Goal: Check status: Check status

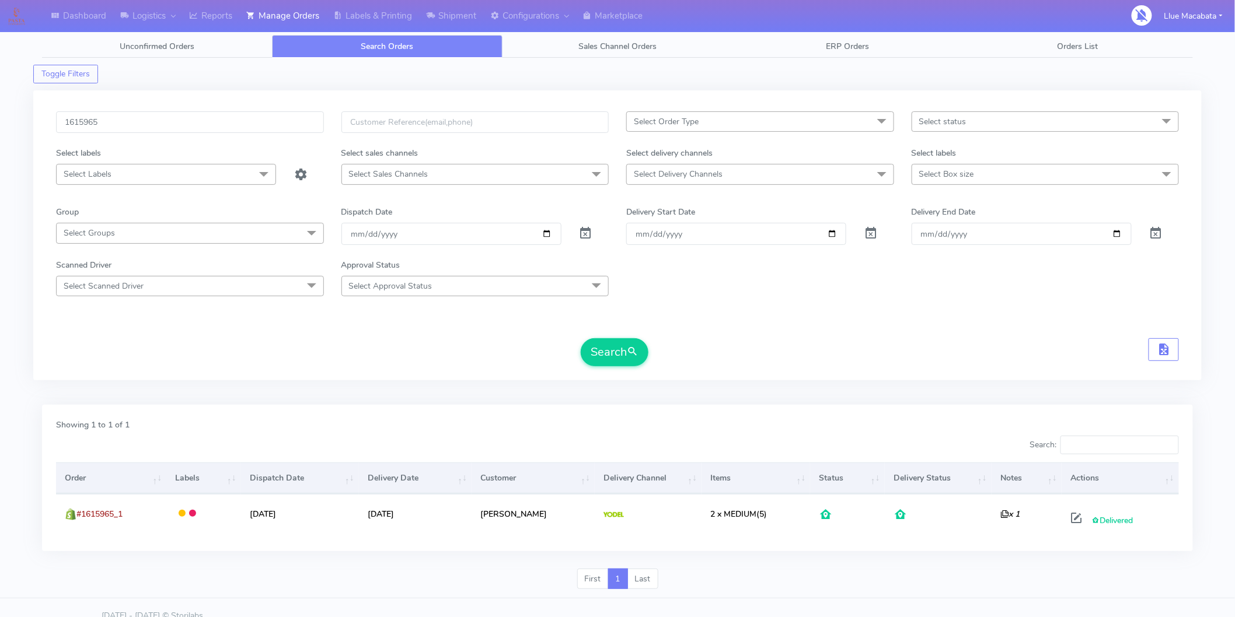
click at [136, 119] on input "1615965" at bounding box center [190, 122] width 268 height 22
type input "1616017A"
click at [596, 343] on button "Search" at bounding box center [615, 352] width 68 height 28
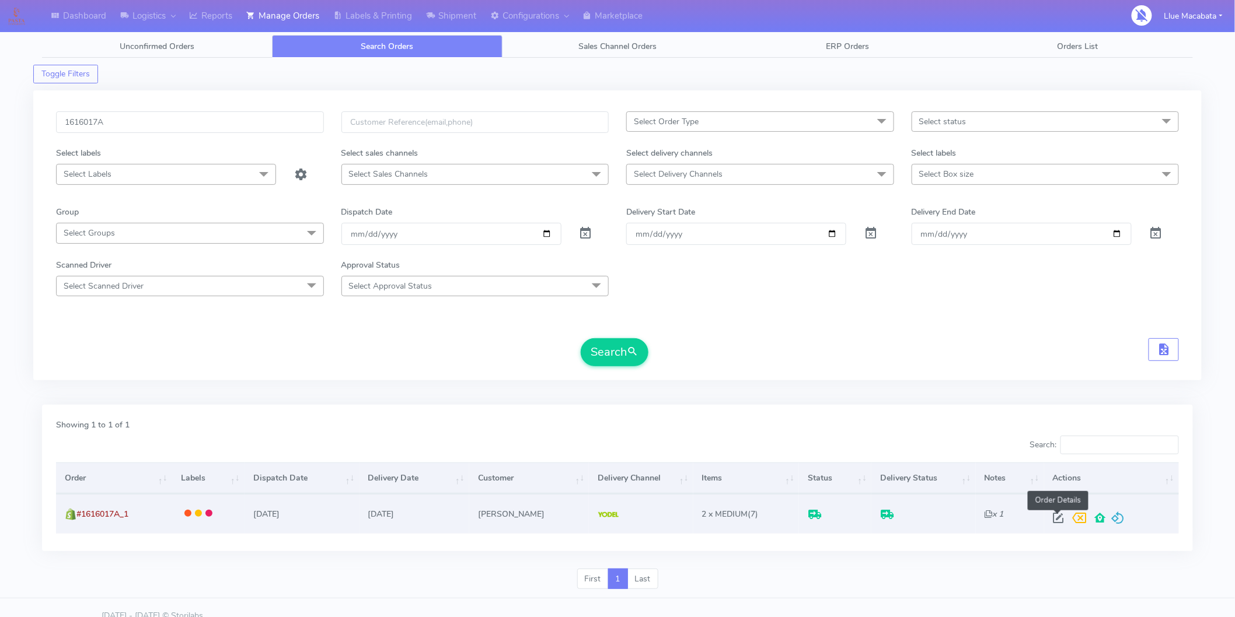
click at [1057, 521] on span at bounding box center [1058, 520] width 21 height 11
select select "5"
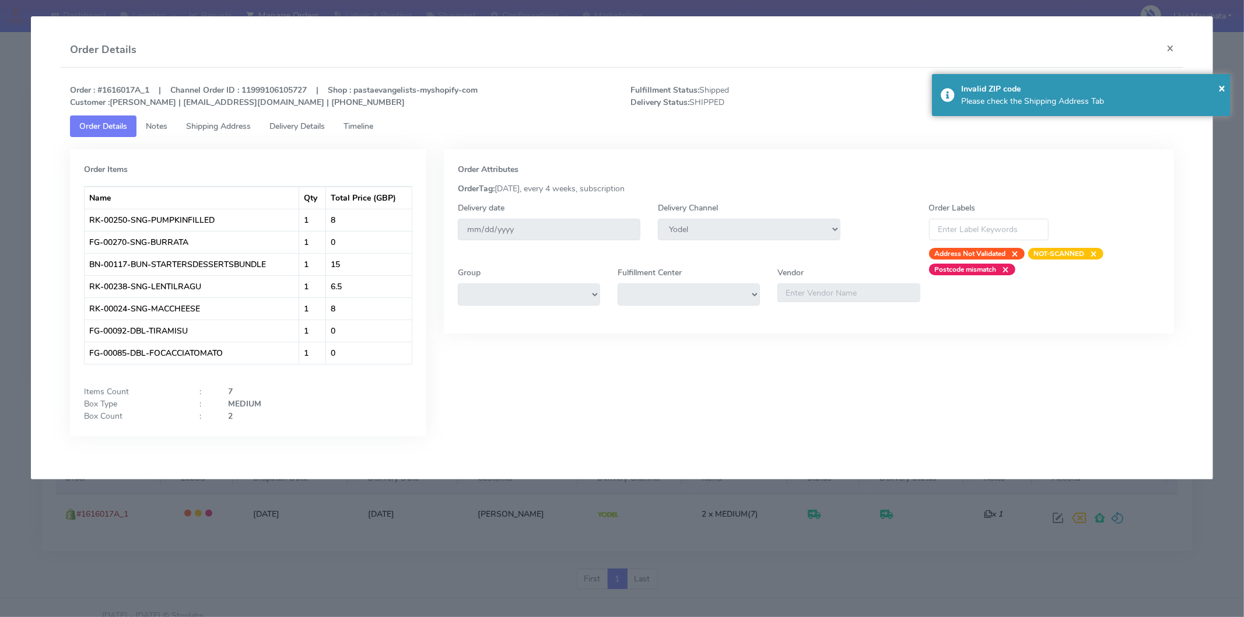
click at [370, 126] on span "Timeline" at bounding box center [359, 126] width 30 height 11
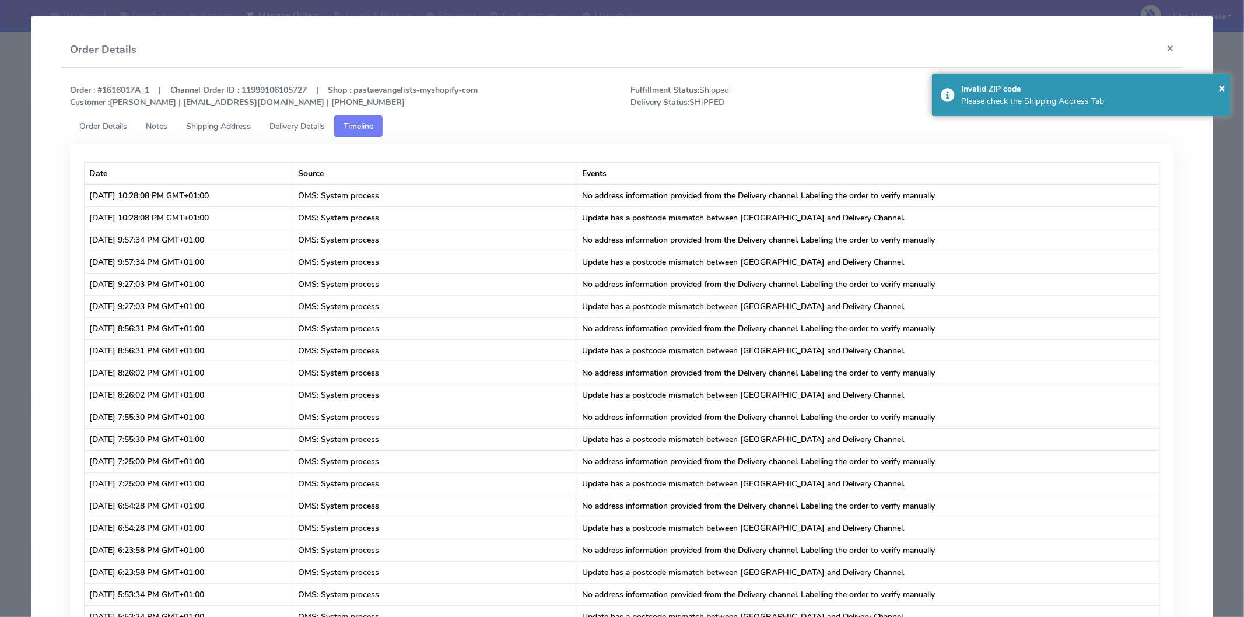
click at [281, 124] on span "Delivery Details" at bounding box center [297, 126] width 55 height 11
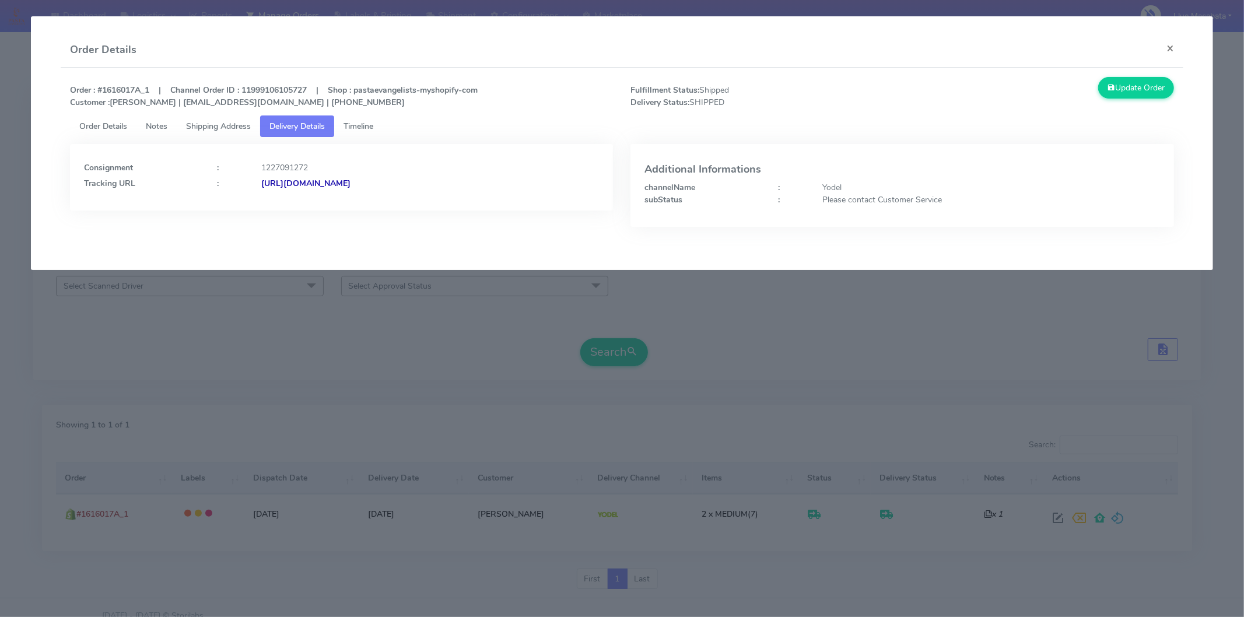
click at [351, 181] on strong "[URL][DOMAIN_NAME]" at bounding box center [305, 183] width 89 height 11
click at [1174, 48] on button "×" at bounding box center [1171, 48] width 26 height 31
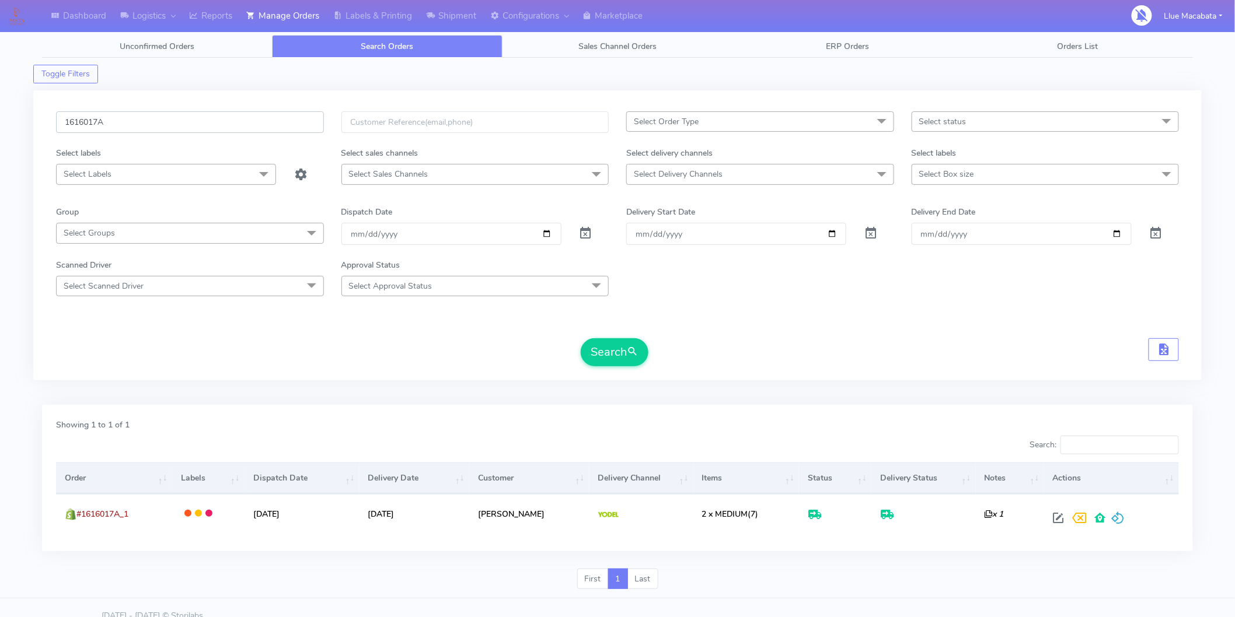
click at [96, 125] on input "1616017A" at bounding box center [190, 122] width 268 height 22
click at [160, 124] on input "1616017A" at bounding box center [190, 122] width 268 height 22
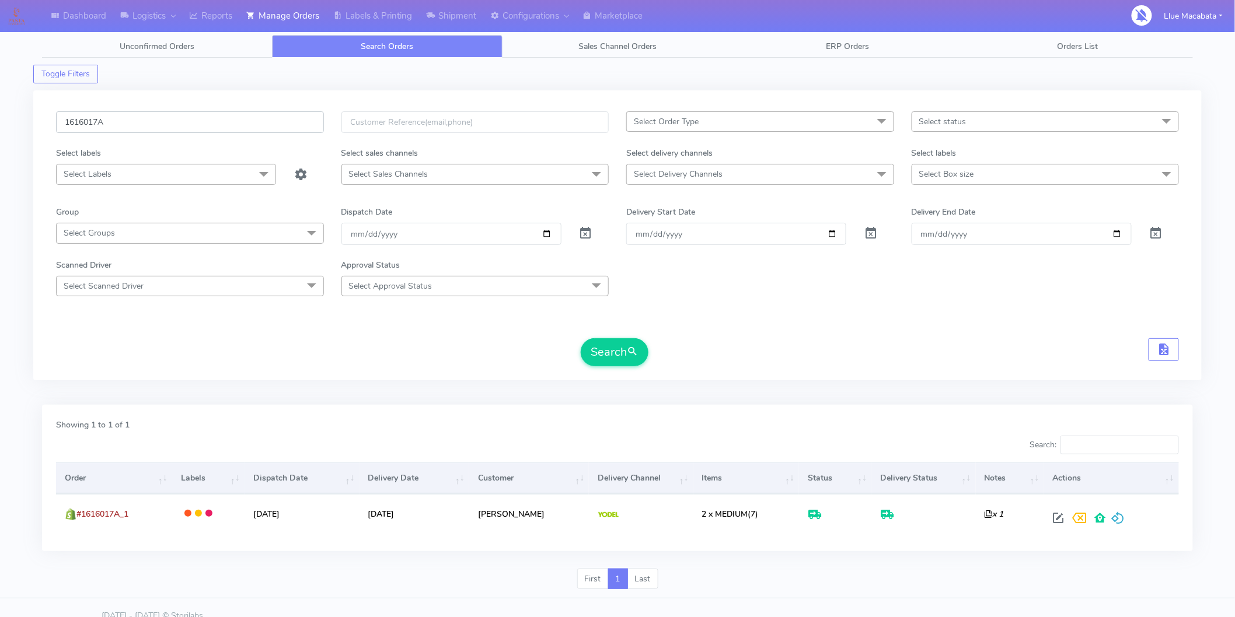
paste input "5831"
type input "1615831"
drag, startPoint x: 611, startPoint y: 352, endPoint x: 603, endPoint y: 362, distance: 12.0
click at [611, 354] on button "Search" at bounding box center [615, 352] width 68 height 28
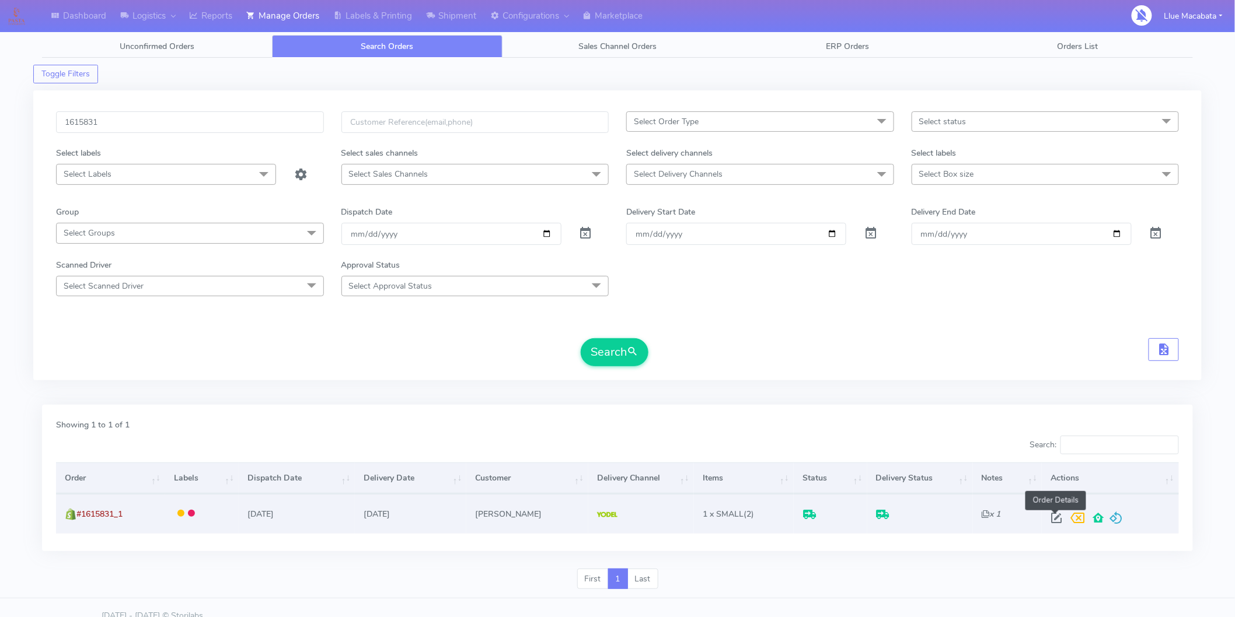
click at [1059, 518] on span at bounding box center [1056, 520] width 21 height 11
select select "5"
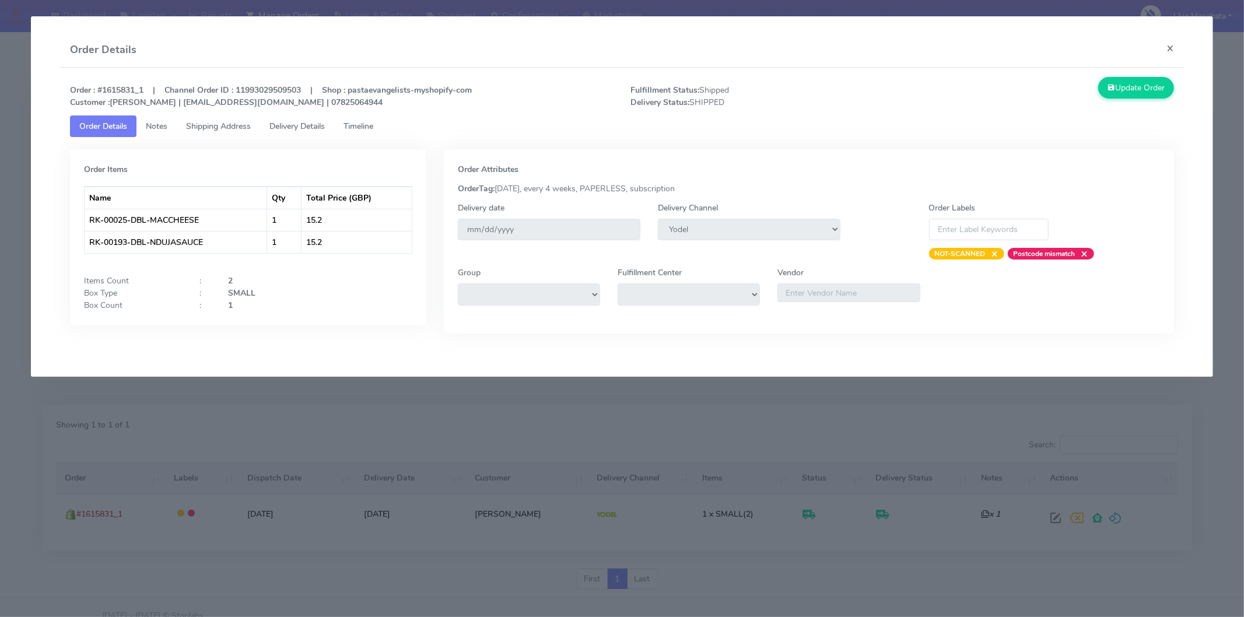
click at [351, 121] on span "Timeline" at bounding box center [359, 126] width 30 height 11
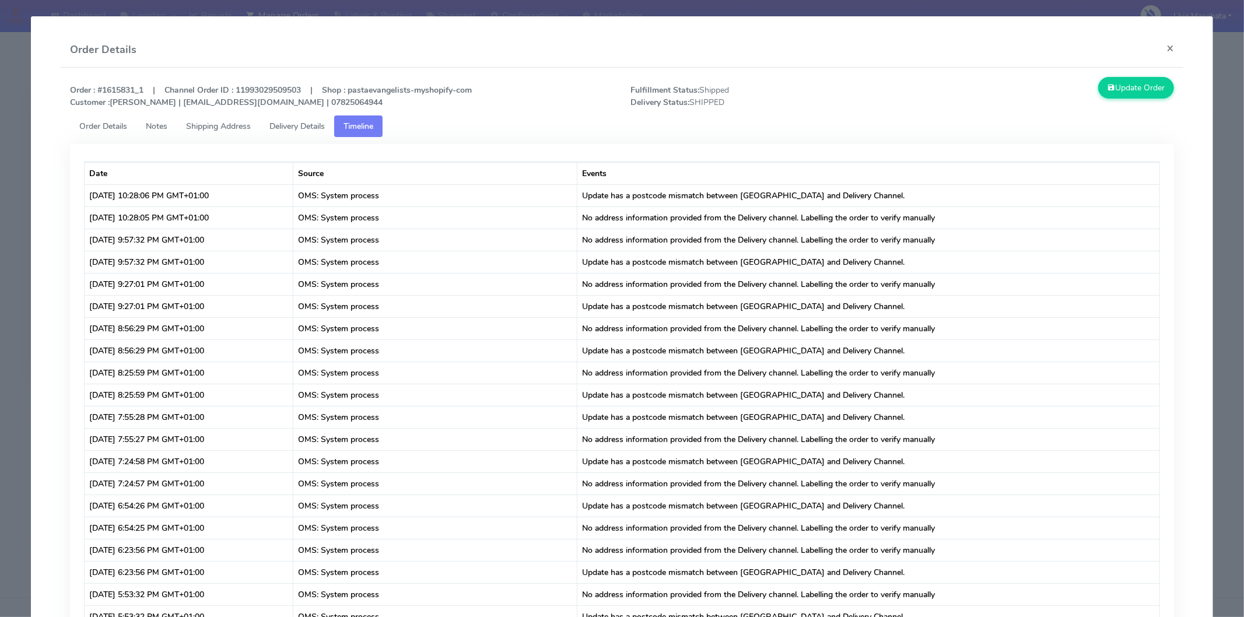
click at [316, 127] on span "Delivery Details" at bounding box center [297, 126] width 55 height 11
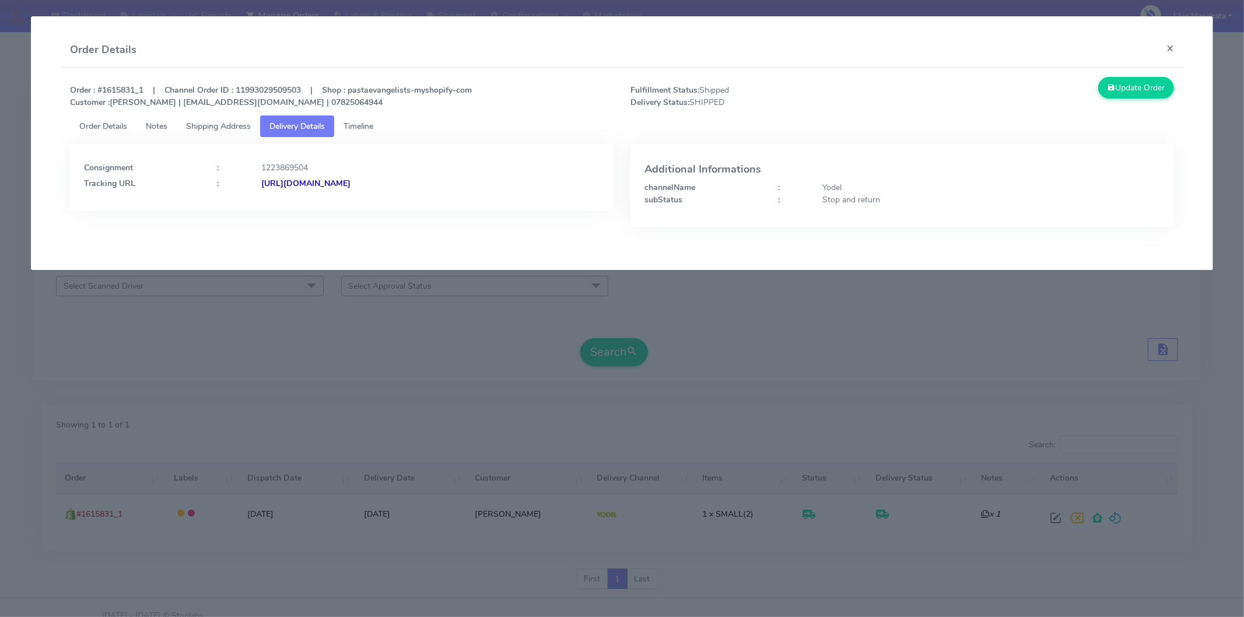
click at [351, 186] on strong "[URL][DOMAIN_NAME]" at bounding box center [305, 183] width 89 height 11
